Goal: Information Seeking & Learning: Learn about a topic

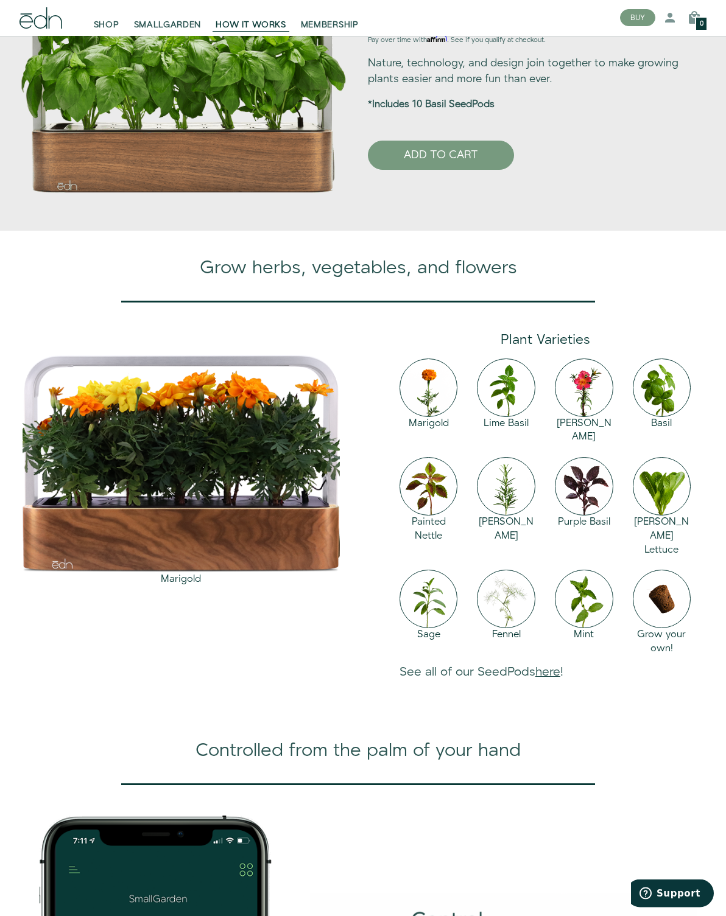
scroll to position [794, 0]
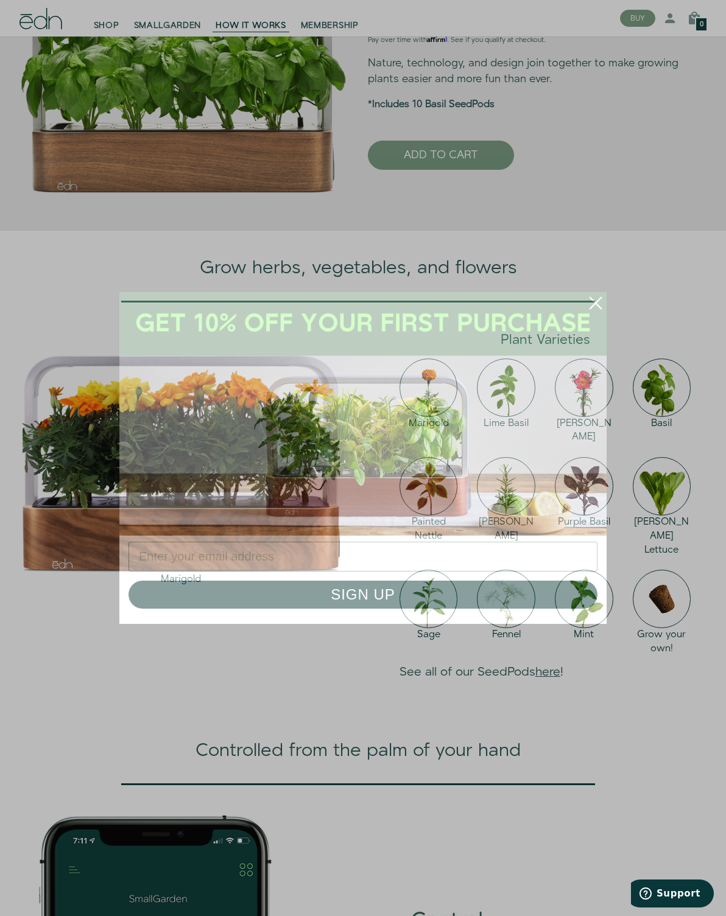
click at [595, 317] on circle "Close dialog" at bounding box center [595, 303] width 27 height 27
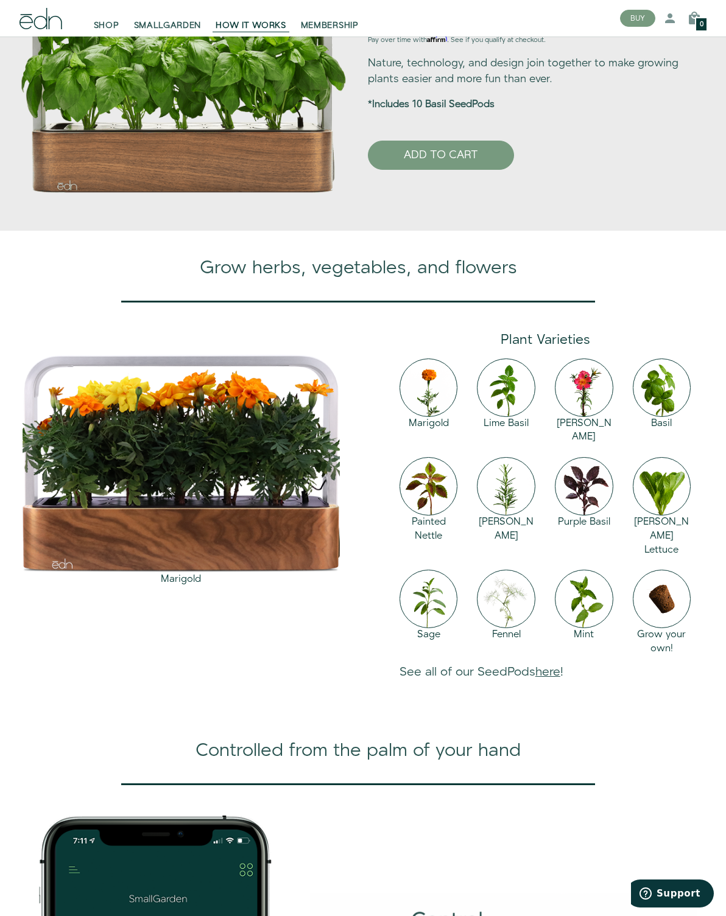
click at [560, 681] on link "here" at bounding box center [547, 672] width 25 height 17
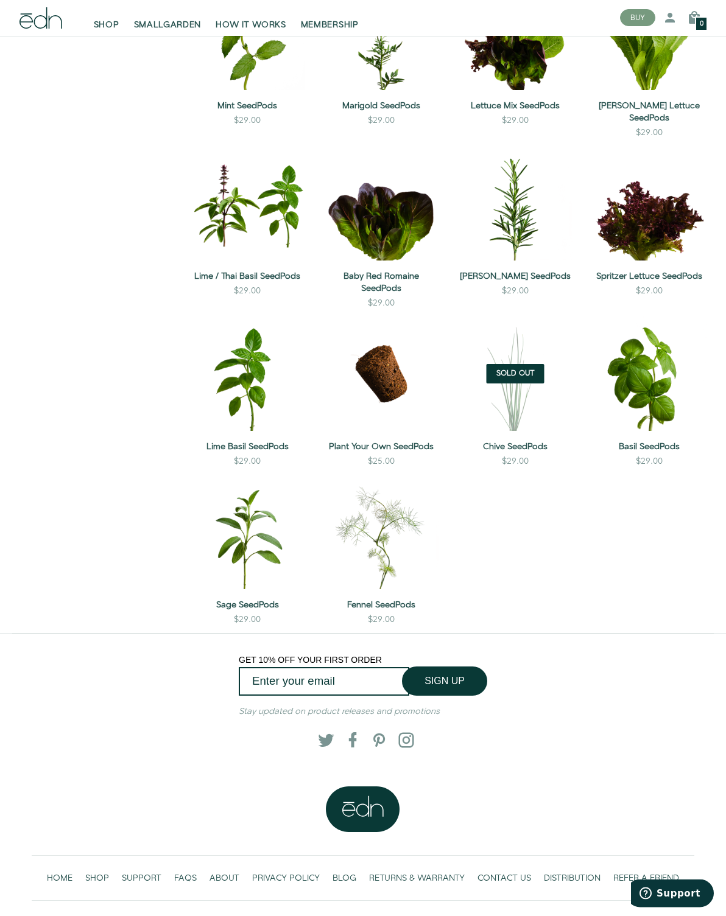
scroll to position [588, 0]
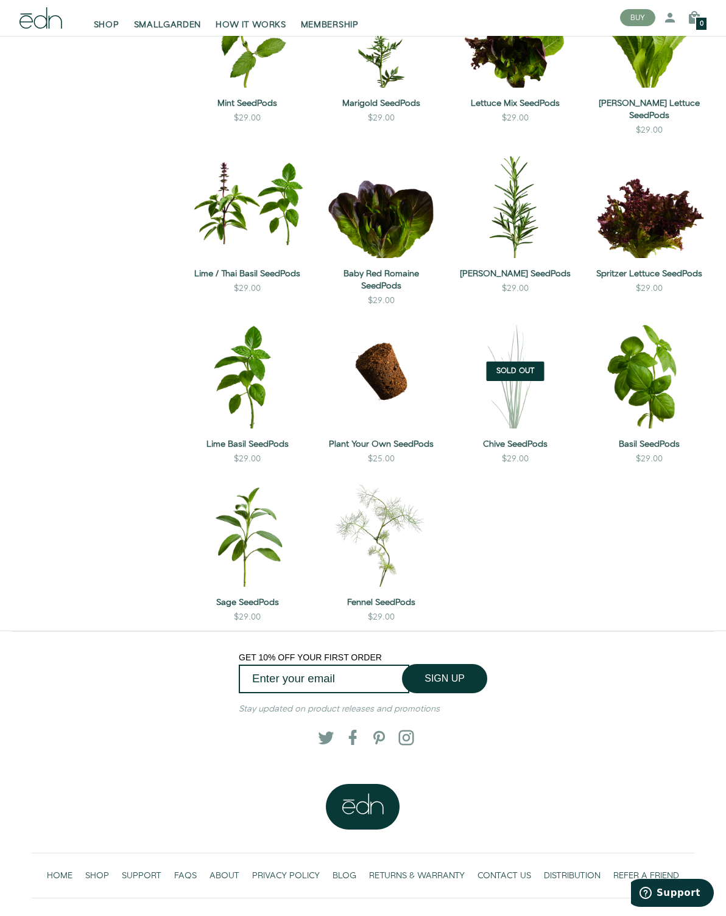
click at [397, 381] on button "QUICK VIEW" at bounding box center [380, 393] width 85 height 25
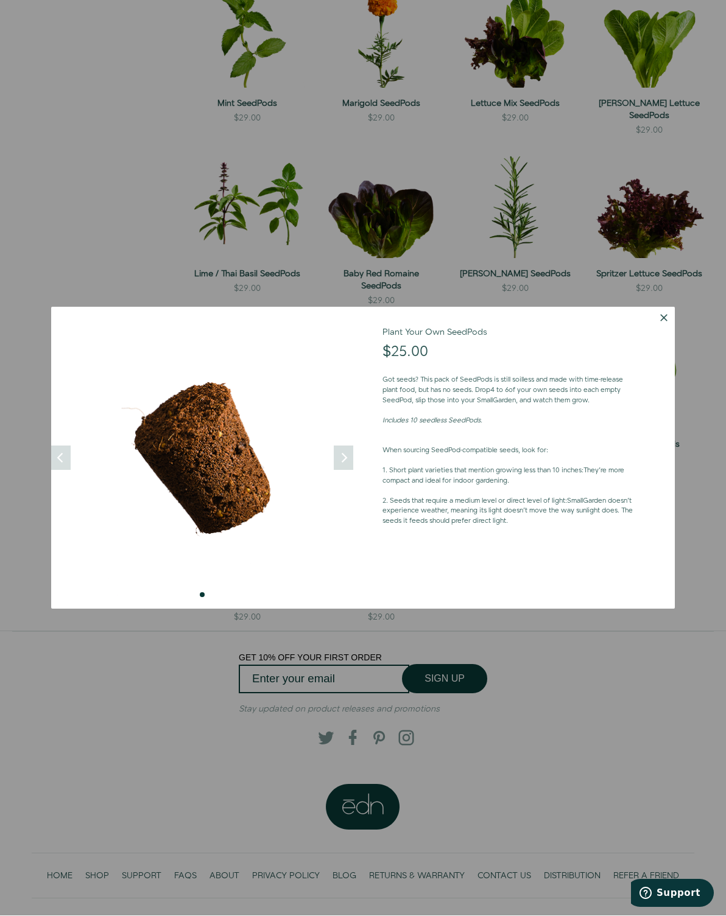
click at [665, 323] on button "Dismiss" at bounding box center [664, 318] width 22 height 22
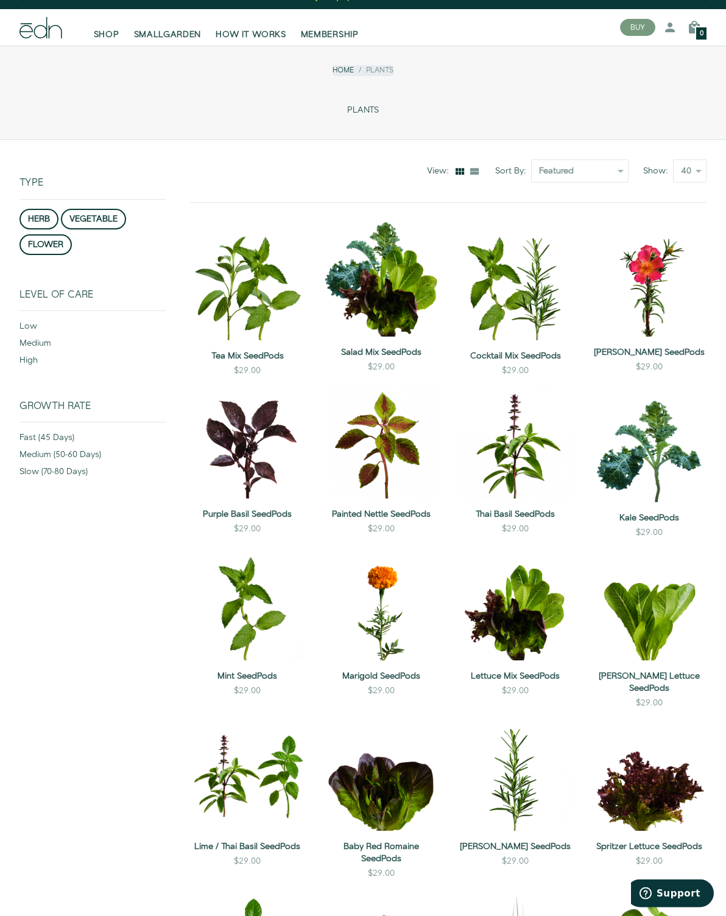
scroll to position [0, 0]
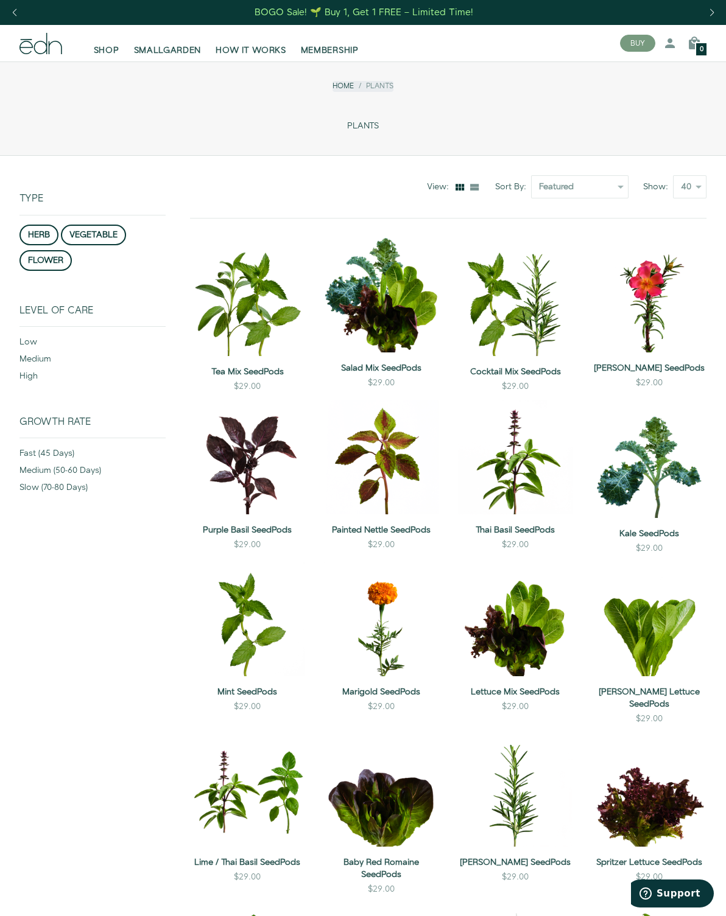
click at [252, 41] on link "HOW IT WORKS" at bounding box center [250, 43] width 85 height 27
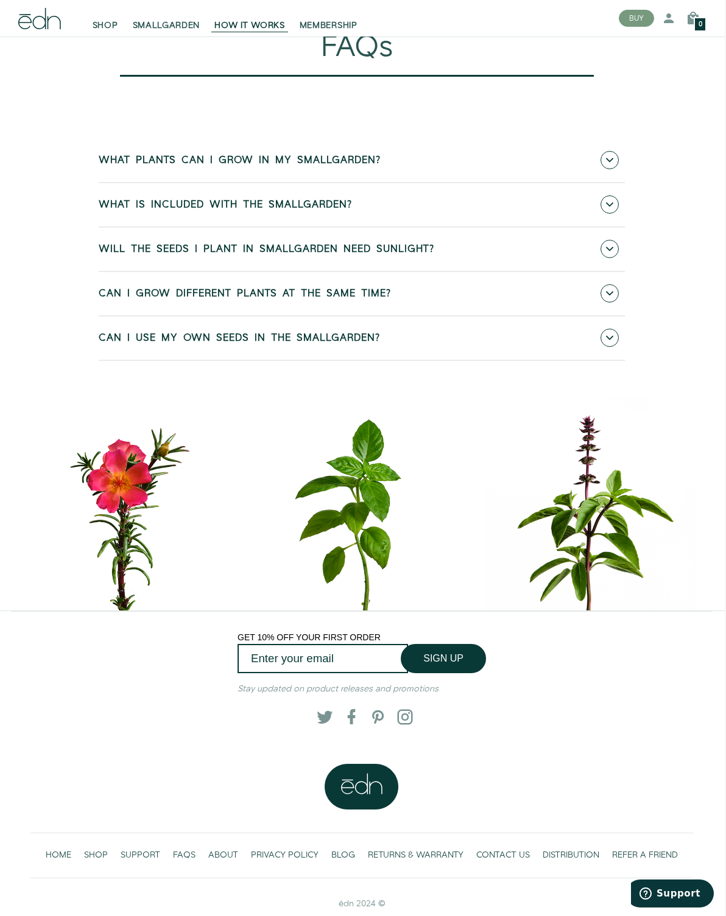
scroll to position [4846, 1]
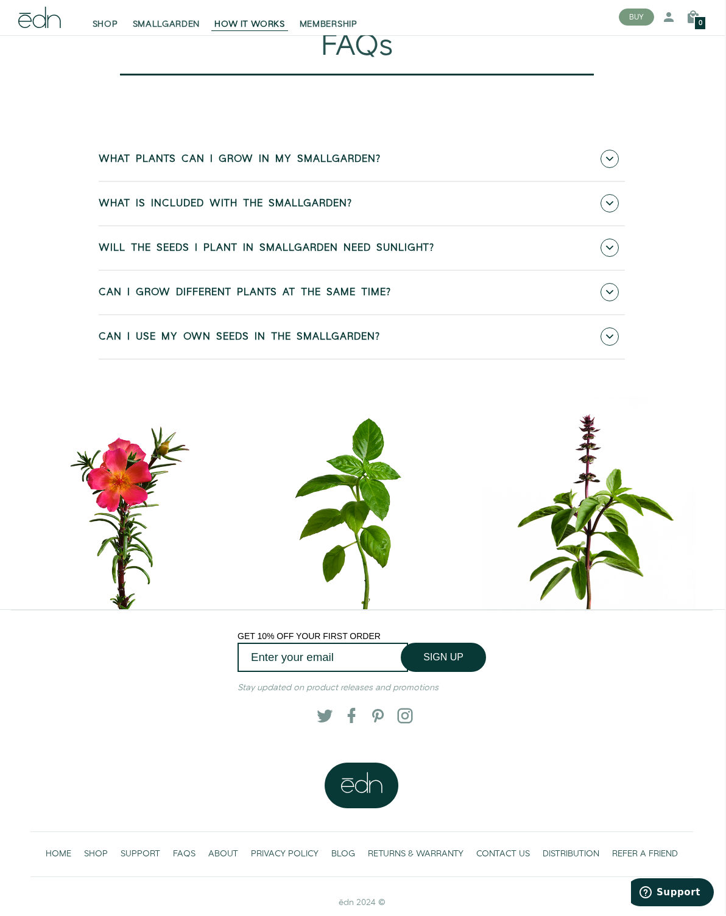
click at [614, 162] on span at bounding box center [609, 160] width 18 height 18
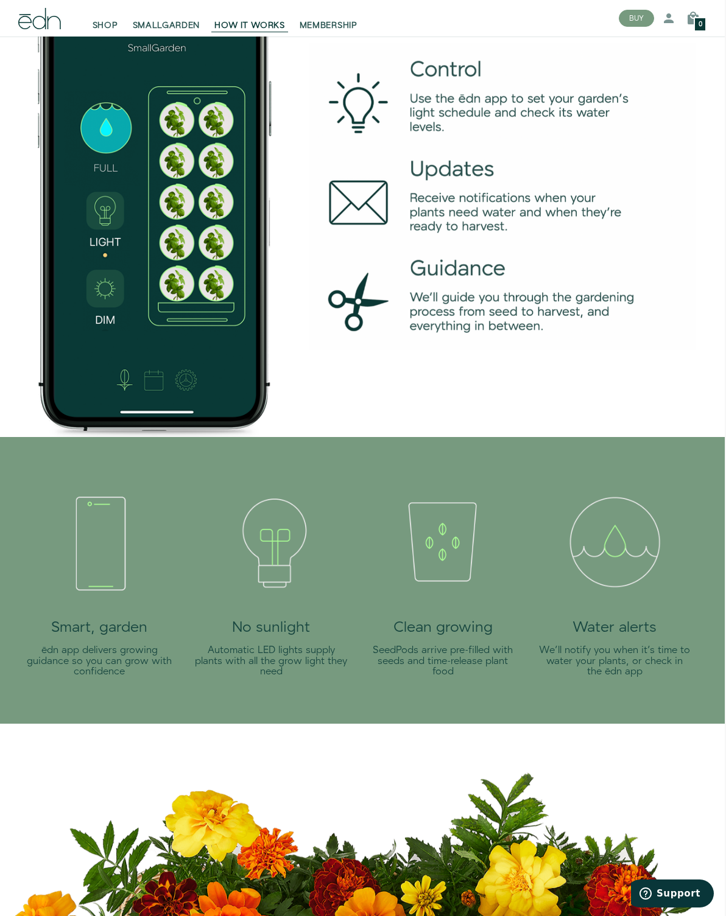
scroll to position [1669, 1]
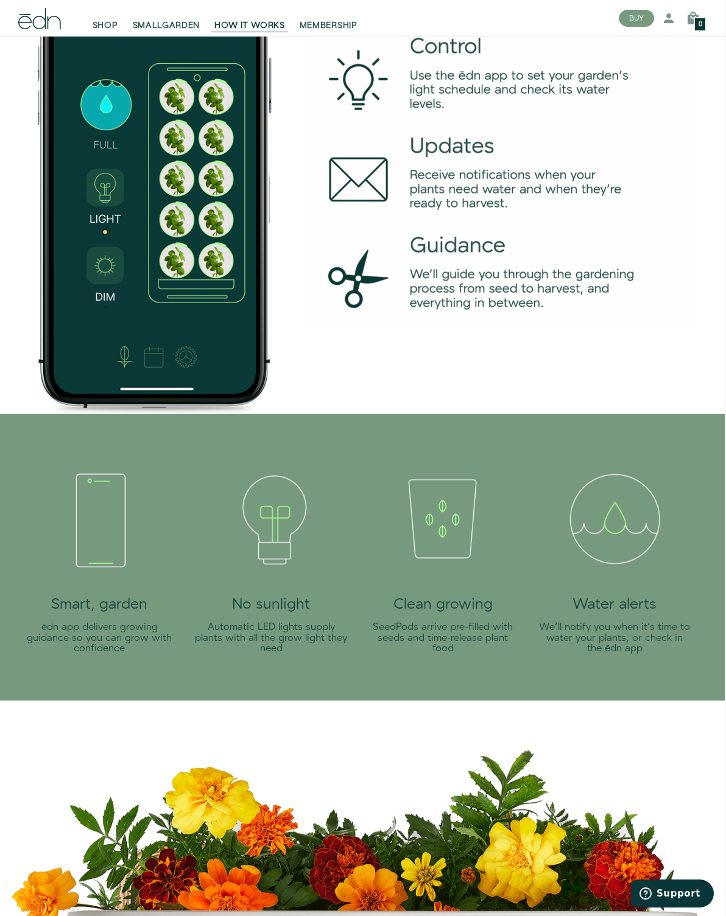
click at [455, 535] on img at bounding box center [442, 518] width 136 height 136
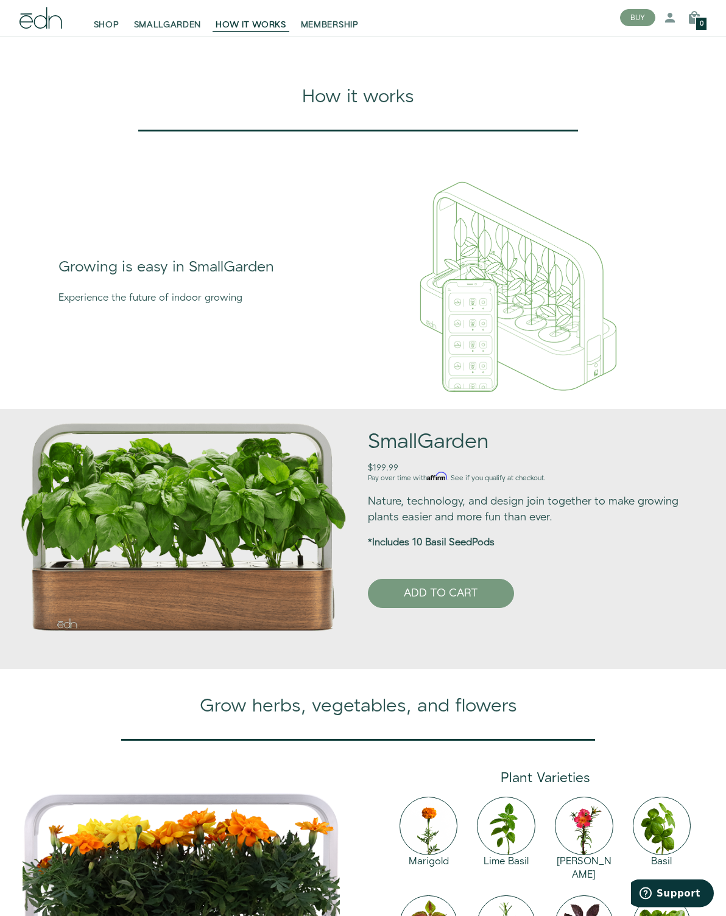
scroll to position [346, 0]
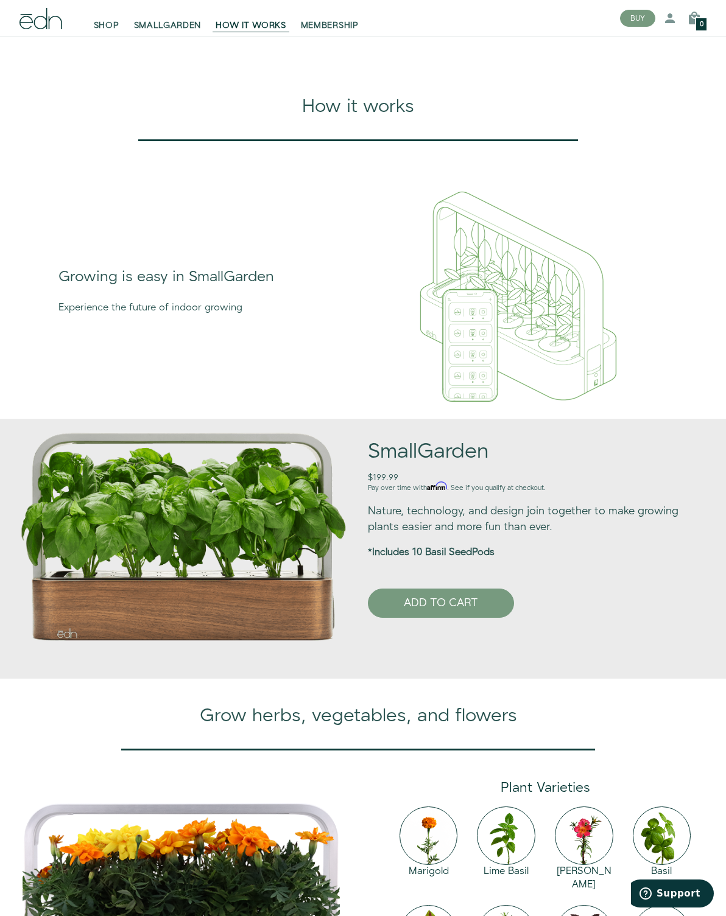
click at [159, 26] on span "SMALLGARDEN" at bounding box center [168, 25] width 68 height 12
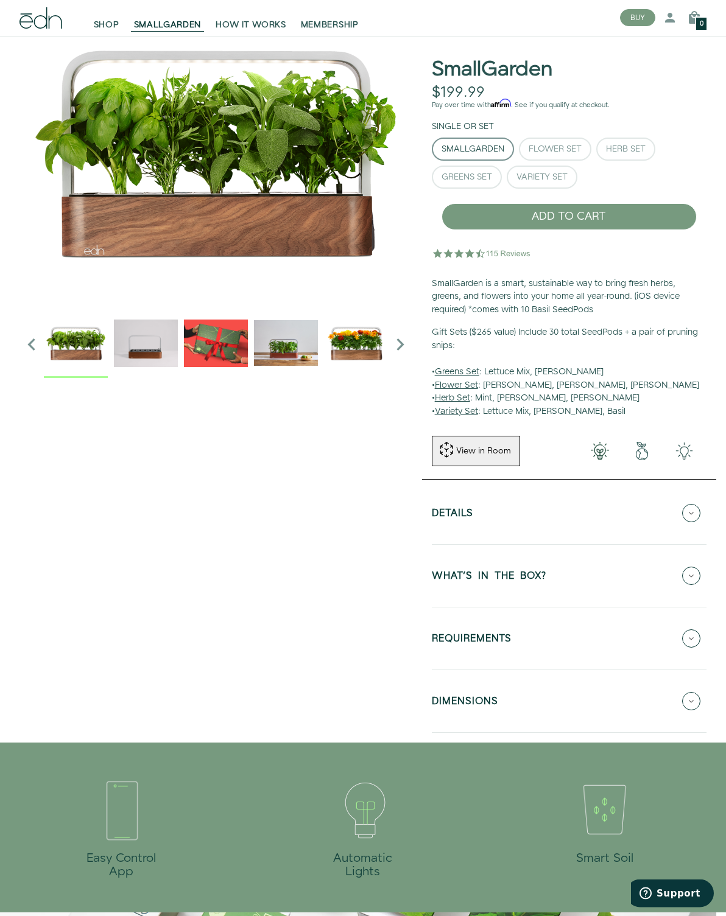
scroll to position [61, 0]
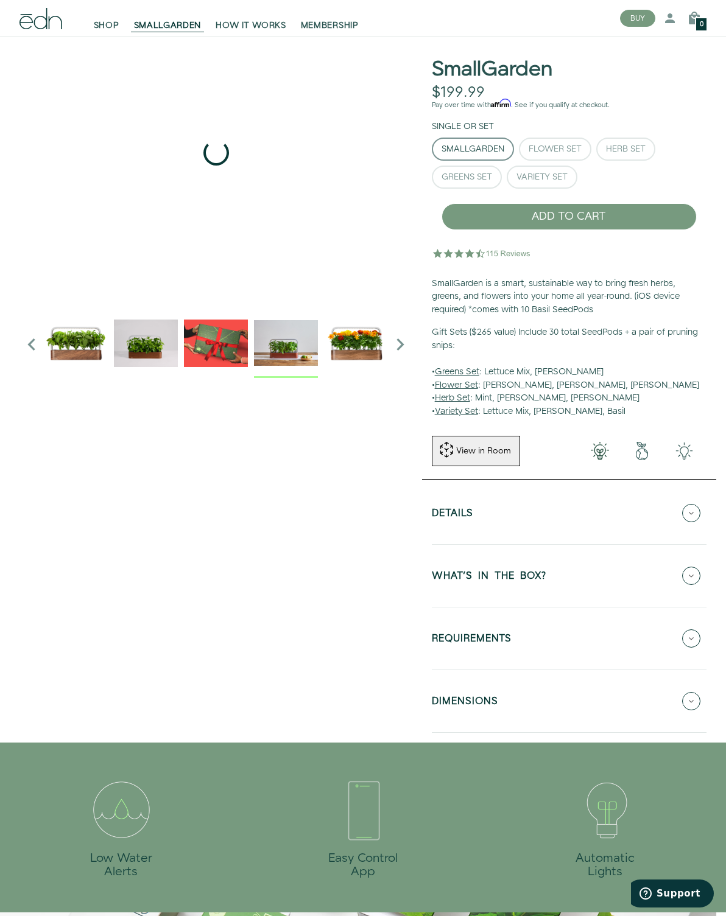
click at [298, 342] on img "4 / 6" at bounding box center [286, 343] width 64 height 64
click at [374, 344] on img "5 / 6" at bounding box center [356, 343] width 64 height 64
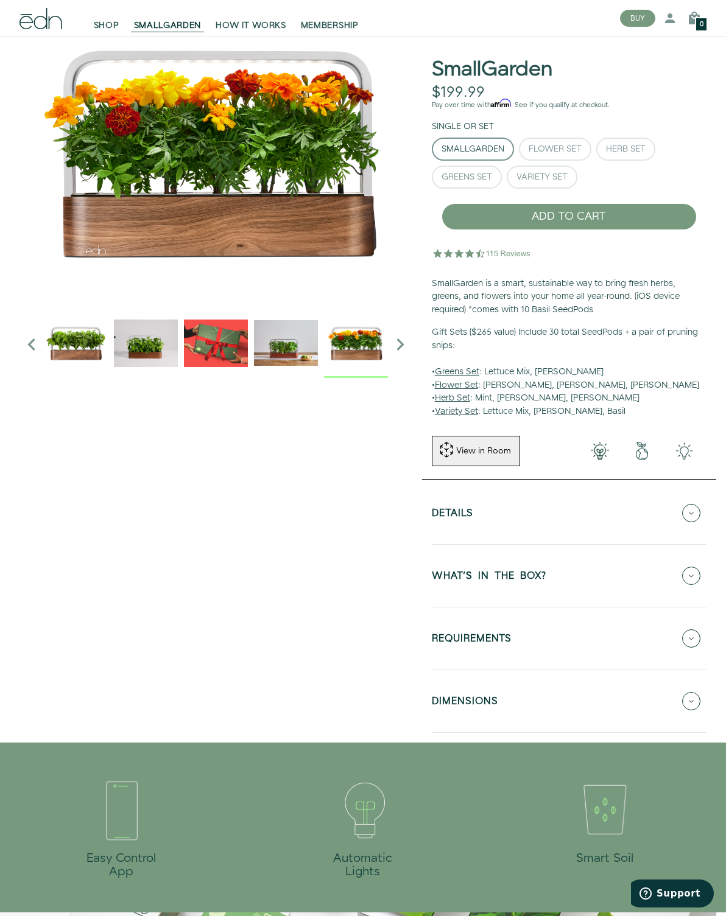
click at [398, 353] on icon "Next slide" at bounding box center [400, 344] width 24 height 24
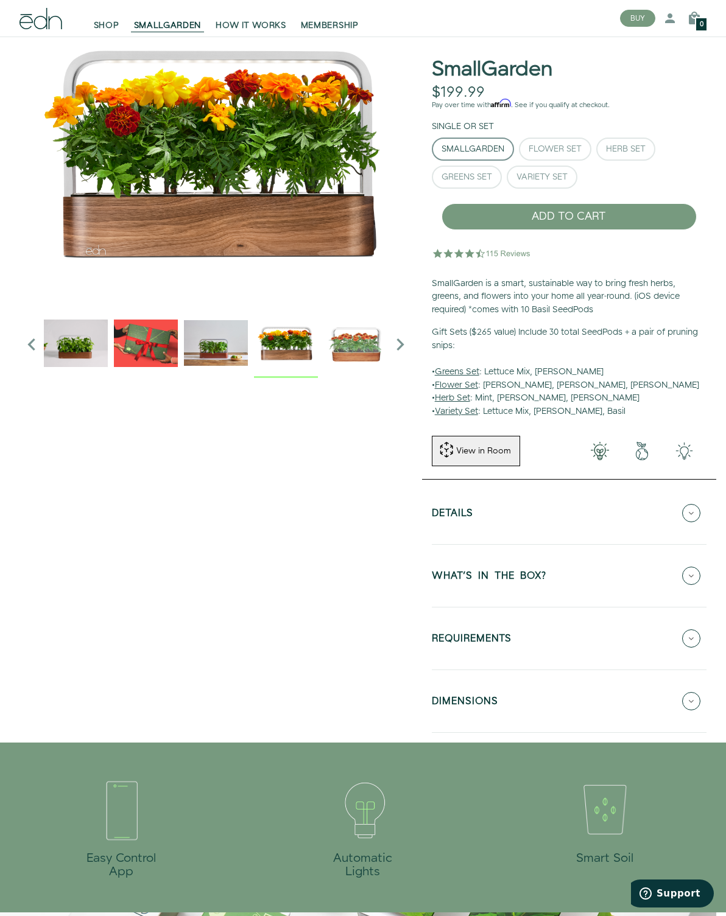
click at [395, 343] on icon "Next slide" at bounding box center [400, 344] width 24 height 24
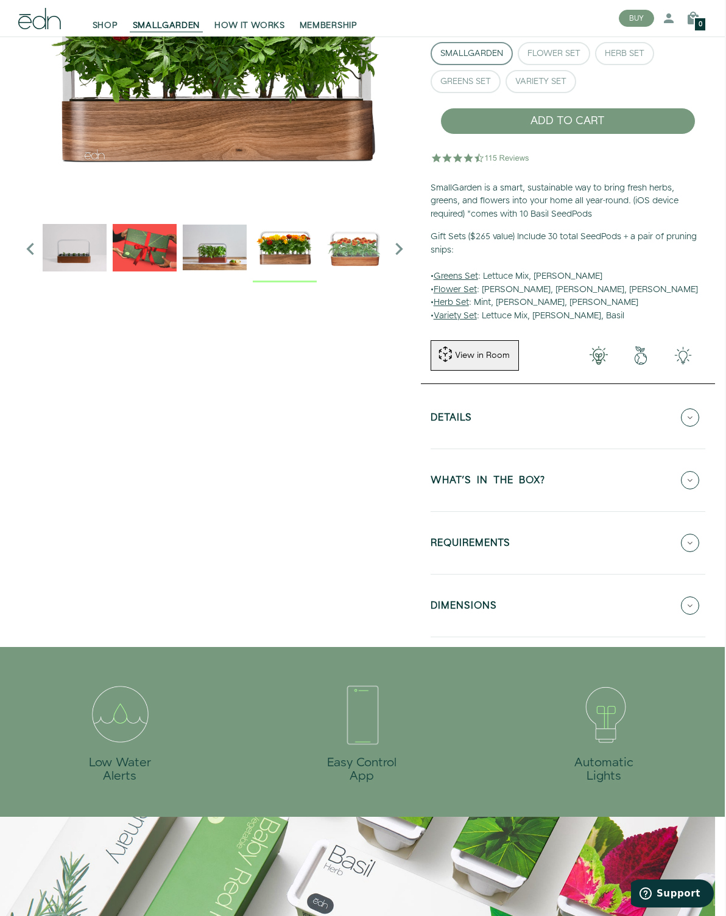
scroll to position [0, 1]
